Goal: Task Accomplishment & Management: Complete application form

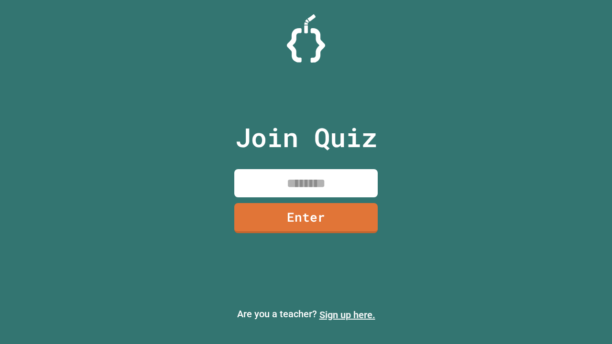
click at [347, 315] on link "Sign up here." at bounding box center [347, 314] width 56 height 11
